Goal: Task Accomplishment & Management: Use online tool/utility

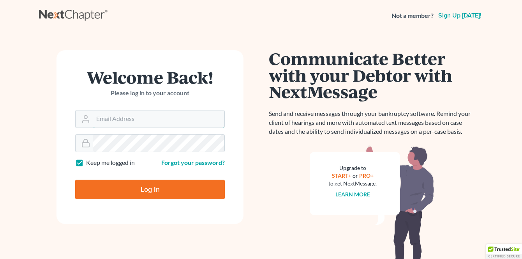
type input "[PERSON_NAME][EMAIL_ADDRESS][DOMAIN_NAME]"
click at [147, 192] on input "Log In" at bounding box center [150, 189] width 150 height 19
type input "Thinking..."
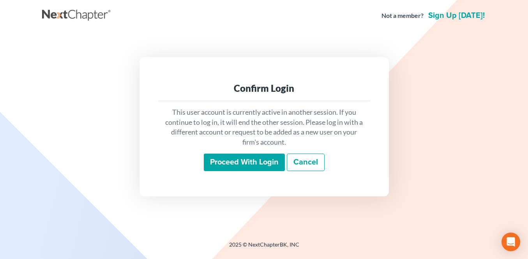
click at [245, 160] on input "Proceed with login" at bounding box center [244, 163] width 81 height 18
